Goal: Find specific page/section: Find specific page/section

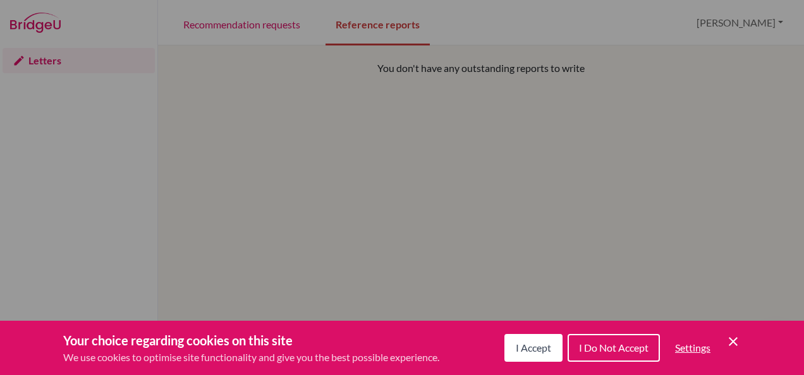
click at [541, 353] on span "I Accept" at bounding box center [533, 348] width 35 height 12
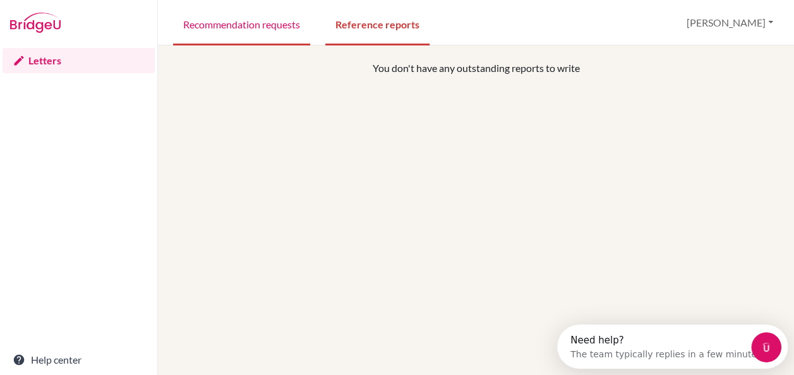
click at [255, 27] on link "Recommendation requests" at bounding box center [241, 24] width 137 height 44
